Goal: Task Accomplishment & Management: Use online tool/utility

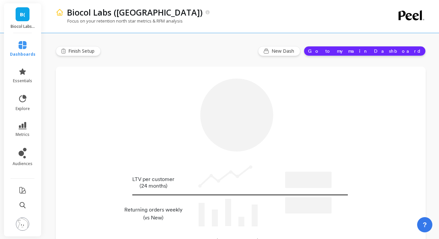
type input "Champions"
type input "18732"
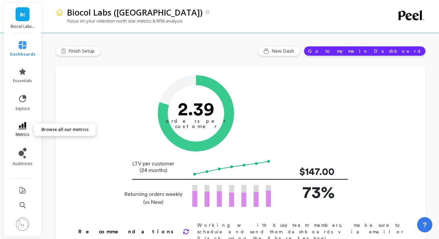
click at [27, 130] on link "metrics" at bounding box center [23, 129] width 26 height 15
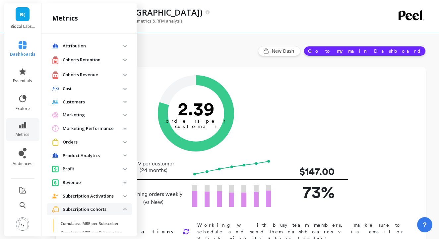
scroll to position [156, 0]
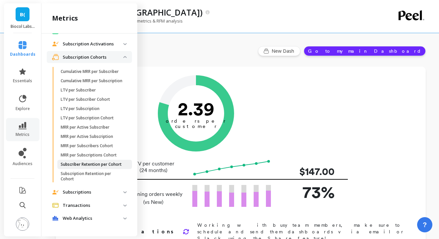
click at [89, 166] on p "Subscriber Retention per Cohort" at bounding box center [91, 164] width 61 height 5
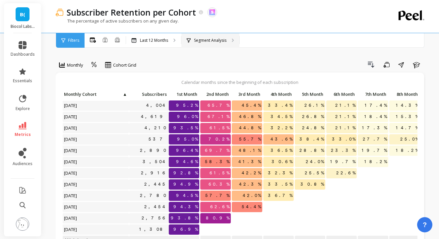
scroll to position [0, 0]
click at [209, 40] on p "Segment Analysis" at bounding box center [210, 40] width 33 height 5
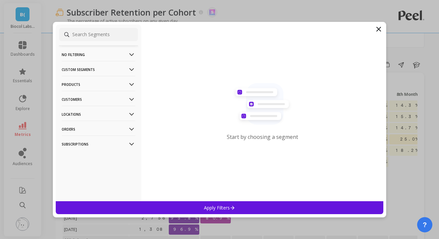
click at [85, 99] on p "Customers" at bounding box center [99, 99] width 74 height 17
click at [87, 114] on p "Customer Tags" at bounding box center [78, 112] width 30 height 6
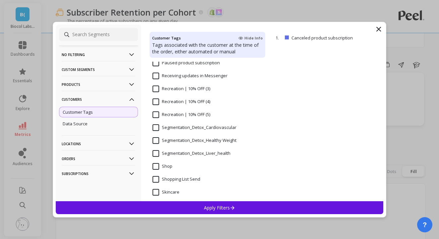
scroll to position [533, 0]
click at [184, 153] on input "Segmentation_Detox_Liver_health" at bounding box center [192, 153] width 78 height 7
click at [197, 210] on div "Apply Filters" at bounding box center [220, 207] width 328 height 13
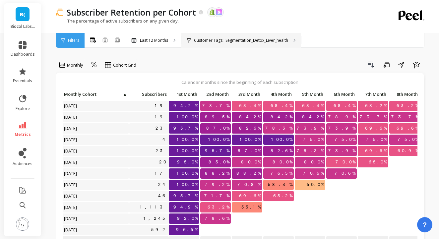
click at [243, 44] on div "Customer Tags : Segmentation_Detox_Liver_health" at bounding box center [241, 40] width 120 height 15
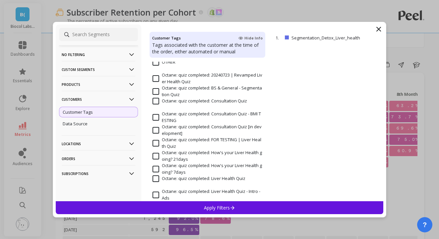
scroll to position [333, 0]
